Goal: Task Accomplishment & Management: Complete application form

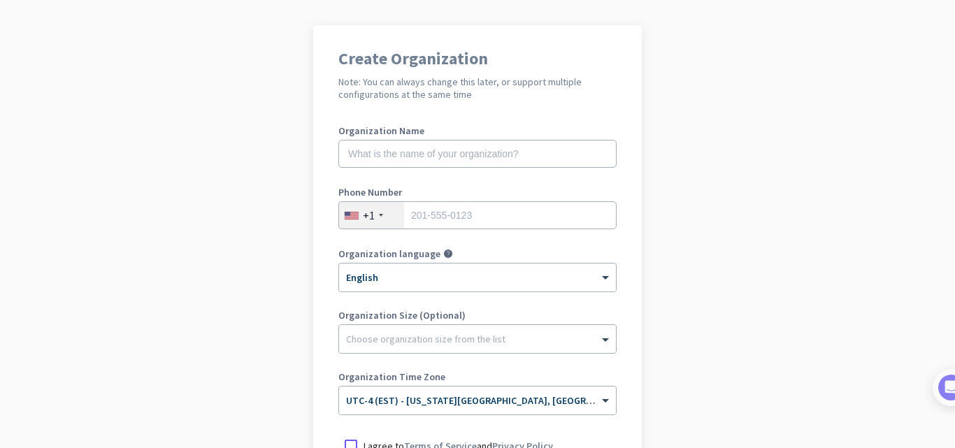
scroll to position [201, 0]
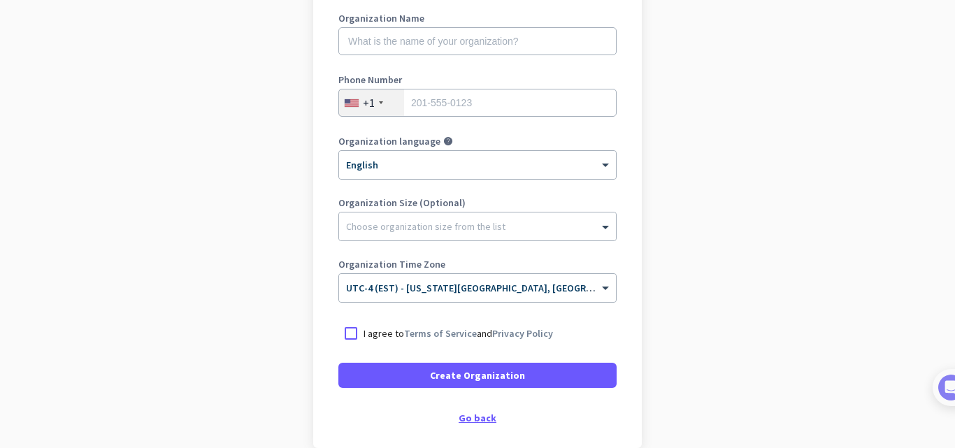
click at [459, 413] on div "Go back" at bounding box center [477, 418] width 278 height 10
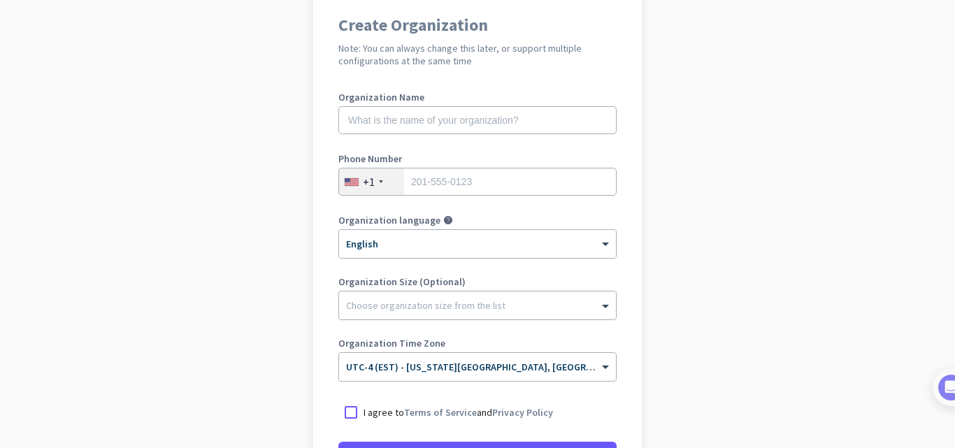
scroll to position [138, 0]
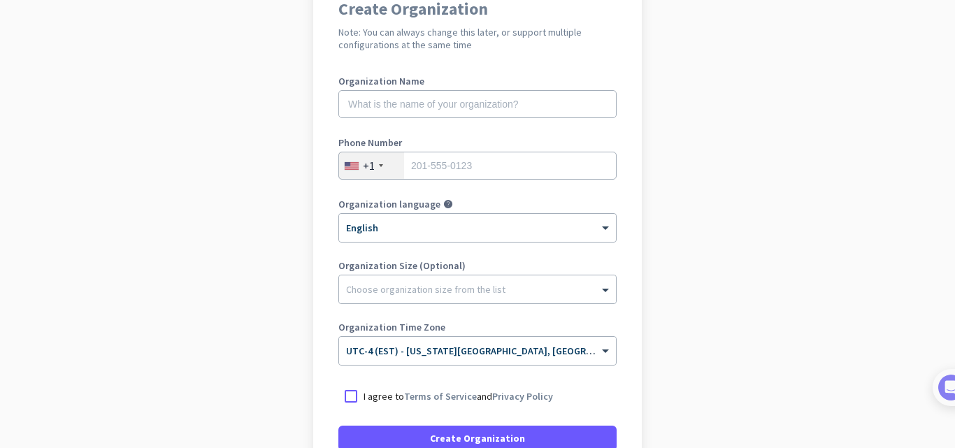
click at [445, 321] on div "Organization Name Phone Number +1 Organization language help × English Organiza…" at bounding box center [477, 227] width 278 height 302
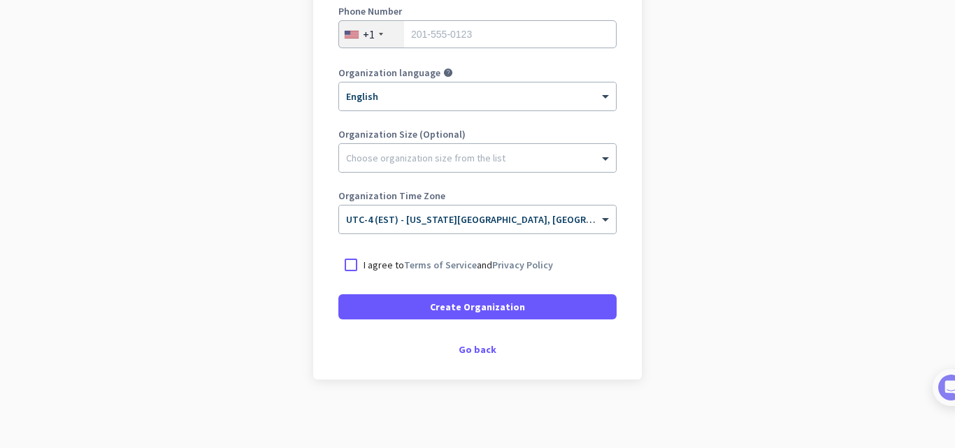
scroll to position [270, 0]
click at [475, 346] on div "Go back" at bounding box center [477, 348] width 278 height 10
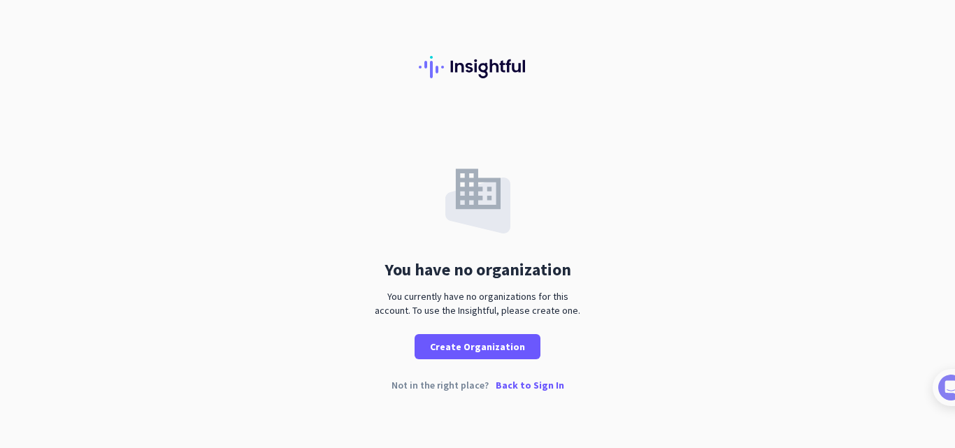
click at [510, 384] on p "Back to Sign In" at bounding box center [529, 385] width 68 height 10
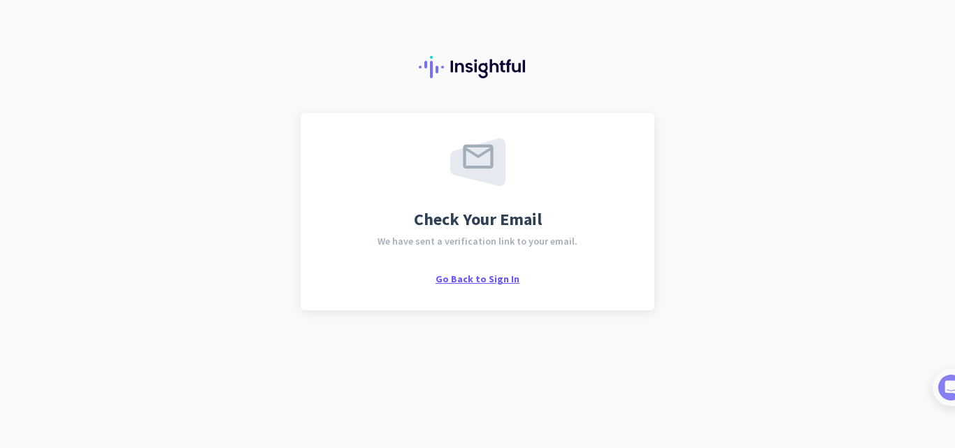
click at [477, 281] on span "Go Back to Sign In" at bounding box center [477, 279] width 84 height 13
